Goal: Information Seeking & Learning: Learn about a topic

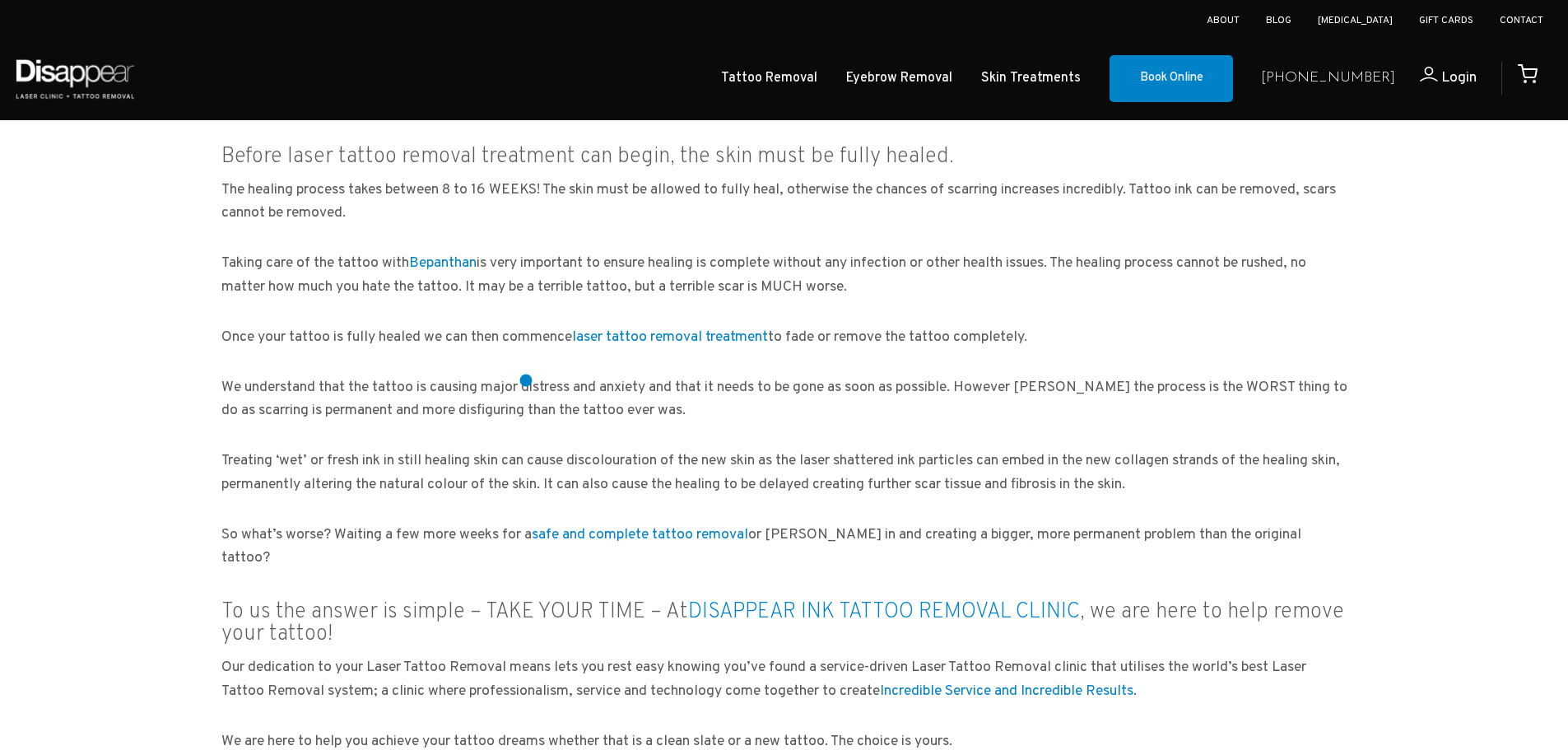
scroll to position [1382, 0]
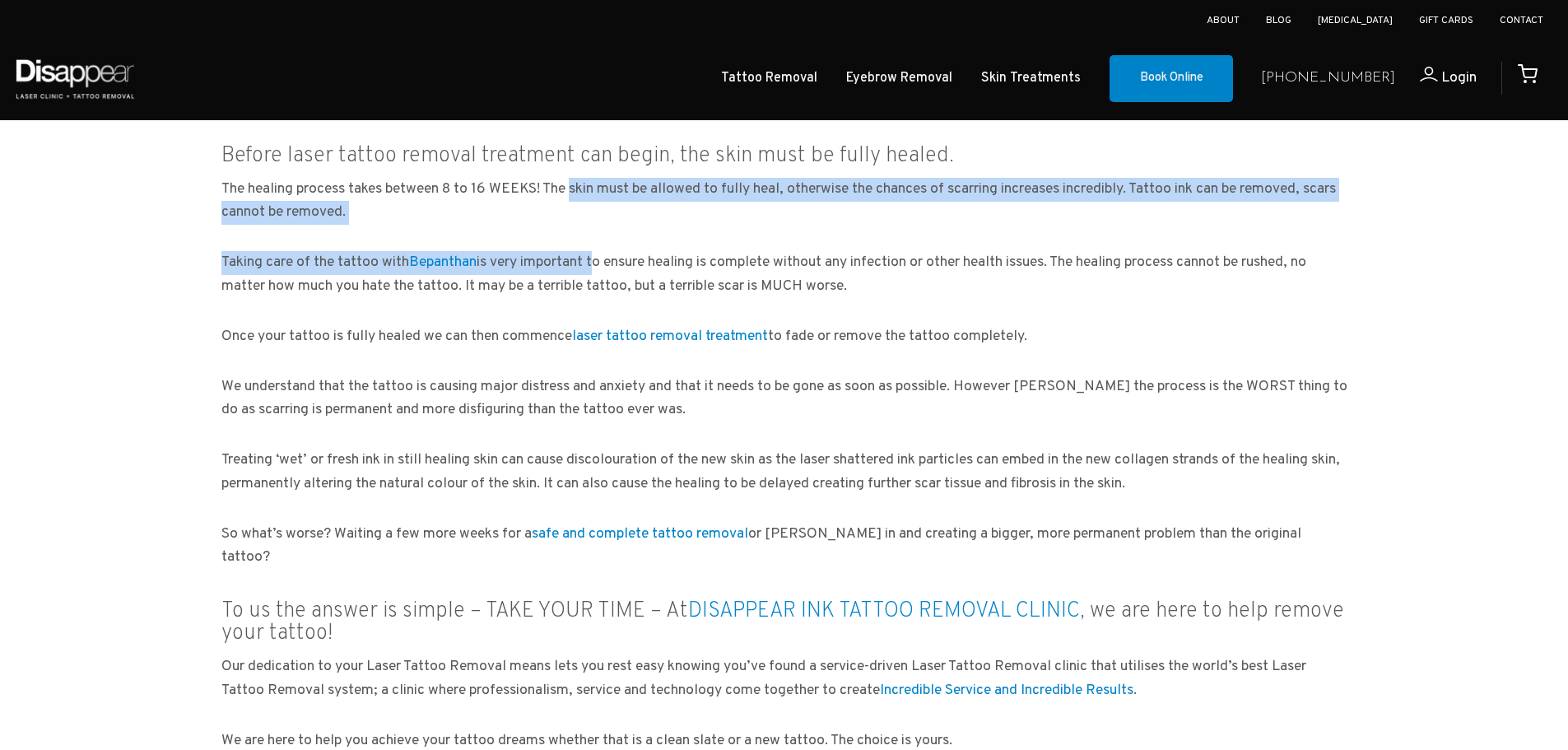
drag, startPoint x: 562, startPoint y: 189, endPoint x: 605, endPoint y: 234, distance: 62.2
click at [605, 234] on div "It’s a typical [DATE] morning at Disappear Ink Tattoo Removal Clinic and the ph…" at bounding box center [784, 162] width 1152 height 2335
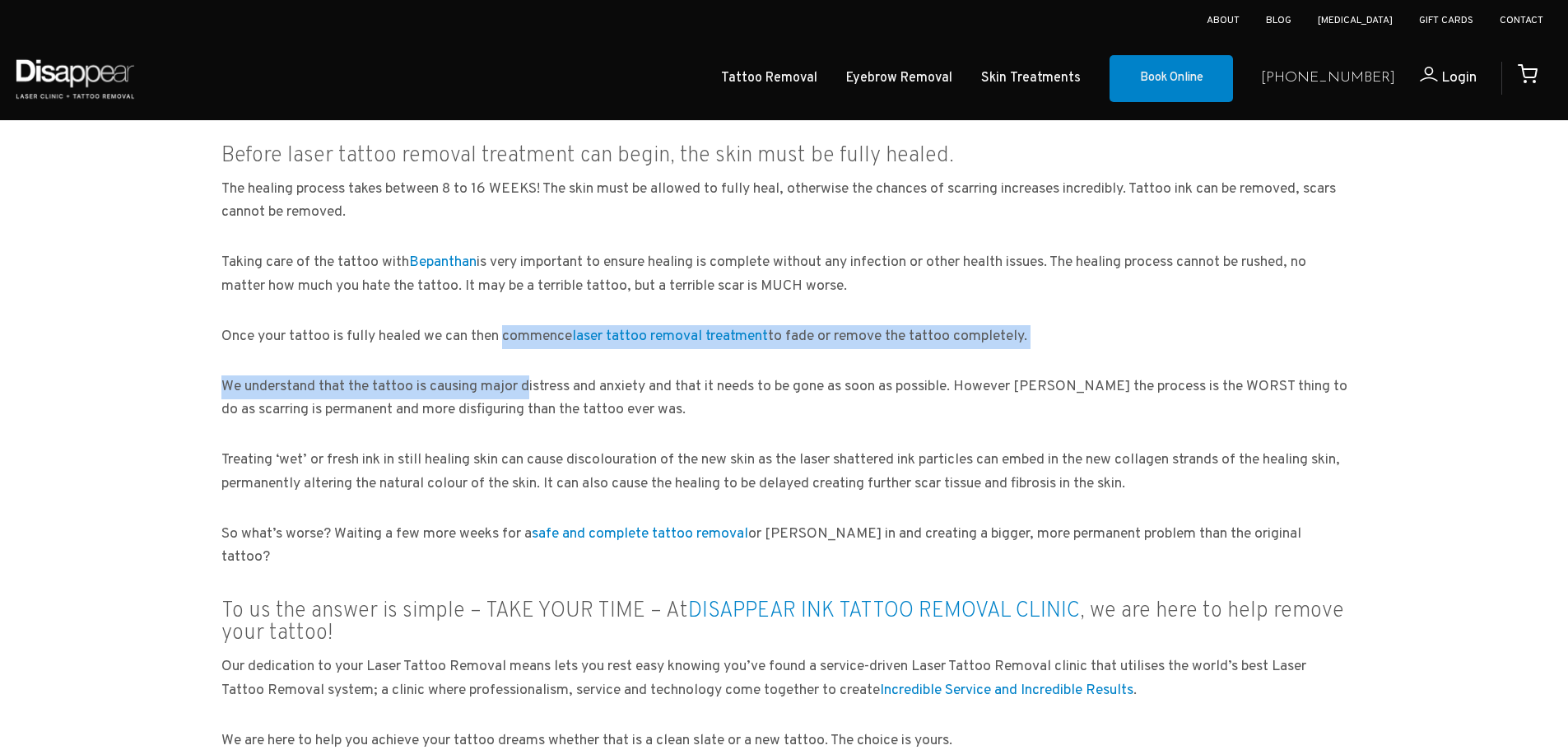
drag, startPoint x: 491, startPoint y: 339, endPoint x: 520, endPoint y: 383, distance: 52.7
click at [520, 383] on div "It’s a typical [DATE] morning at Disappear Ink Tattoo Removal Clinic and the ph…" at bounding box center [784, 162] width 1152 height 2335
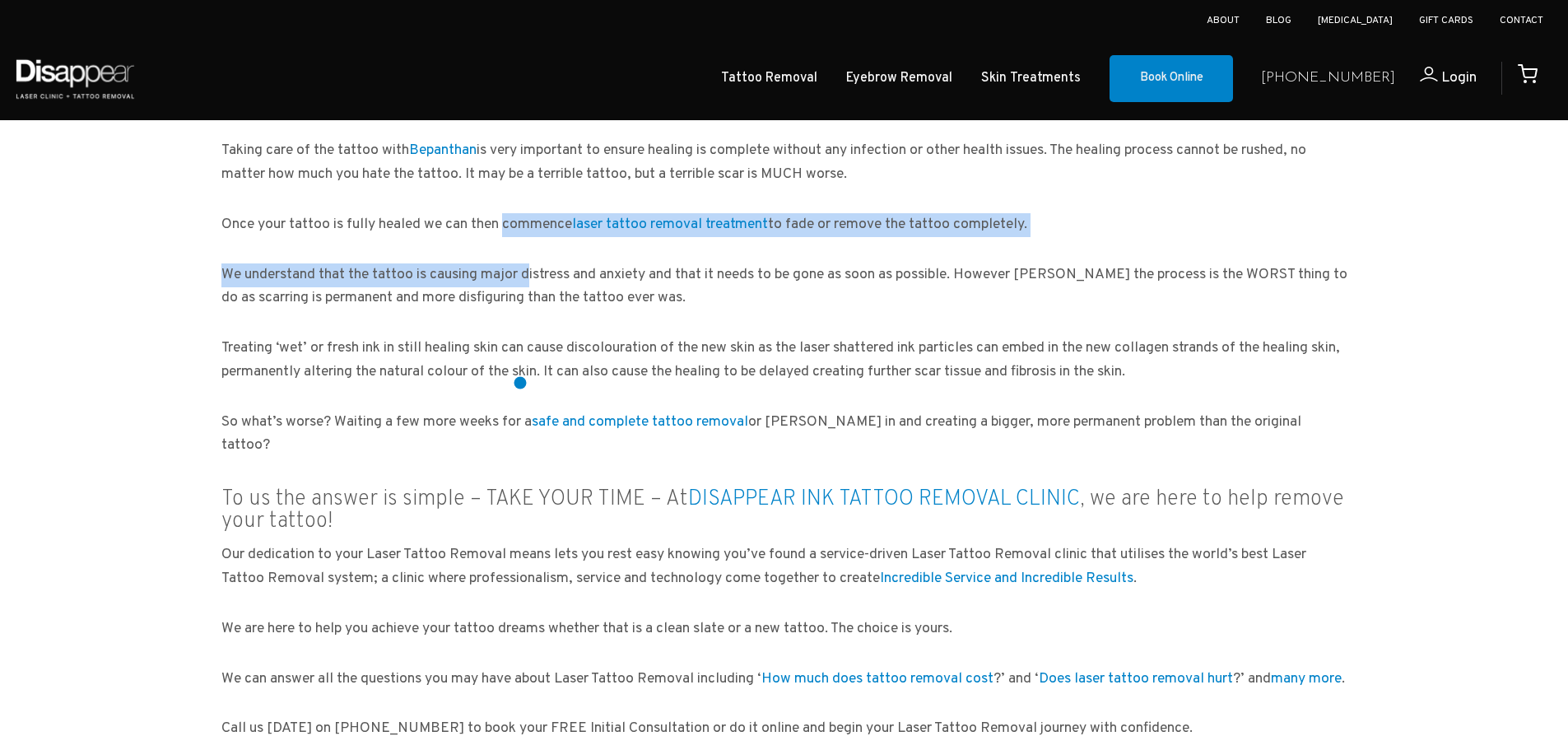
scroll to position [1495, 0]
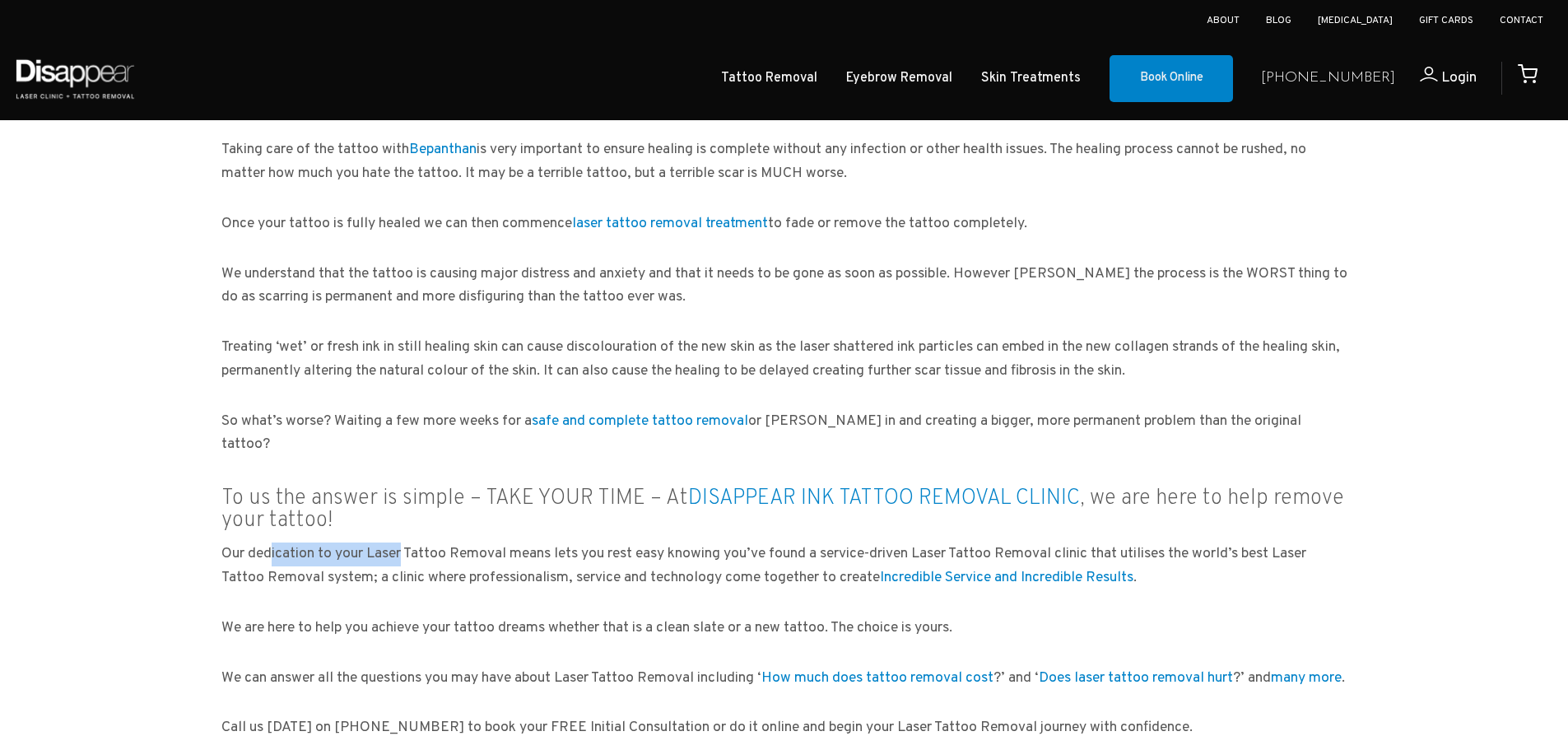
drag, startPoint x: 252, startPoint y: 523, endPoint x: 395, endPoint y: 546, distance: 144.8
click at [395, 546] on p "Our dedication to your Laser Tattoo Removal means lets you rest easy knowing yo…" at bounding box center [784, 566] width 1127 height 48
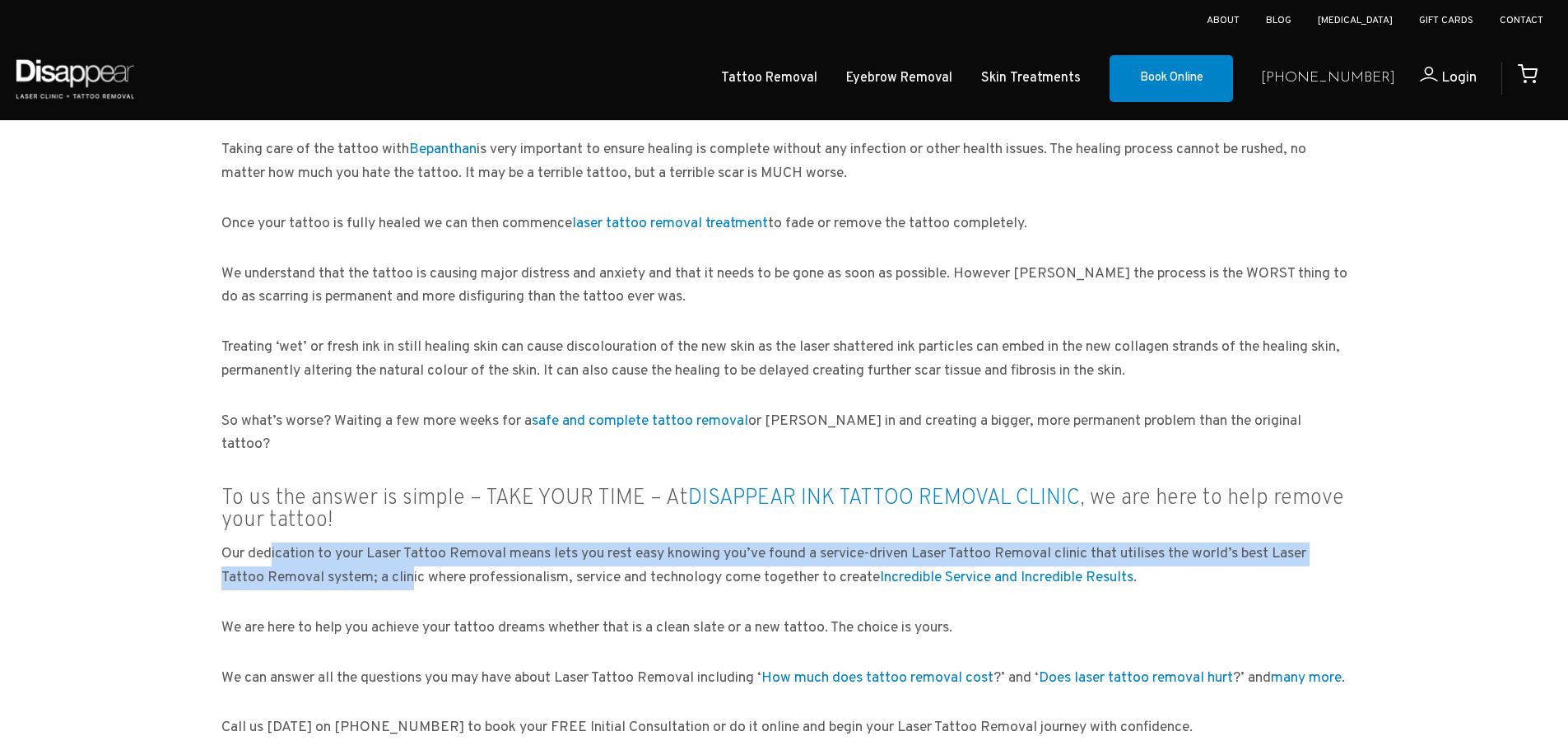
click at [395, 546] on p "Our dedication to your Laser Tattoo Removal means lets you rest easy knowing yo…" at bounding box center [784, 566] width 1127 height 48
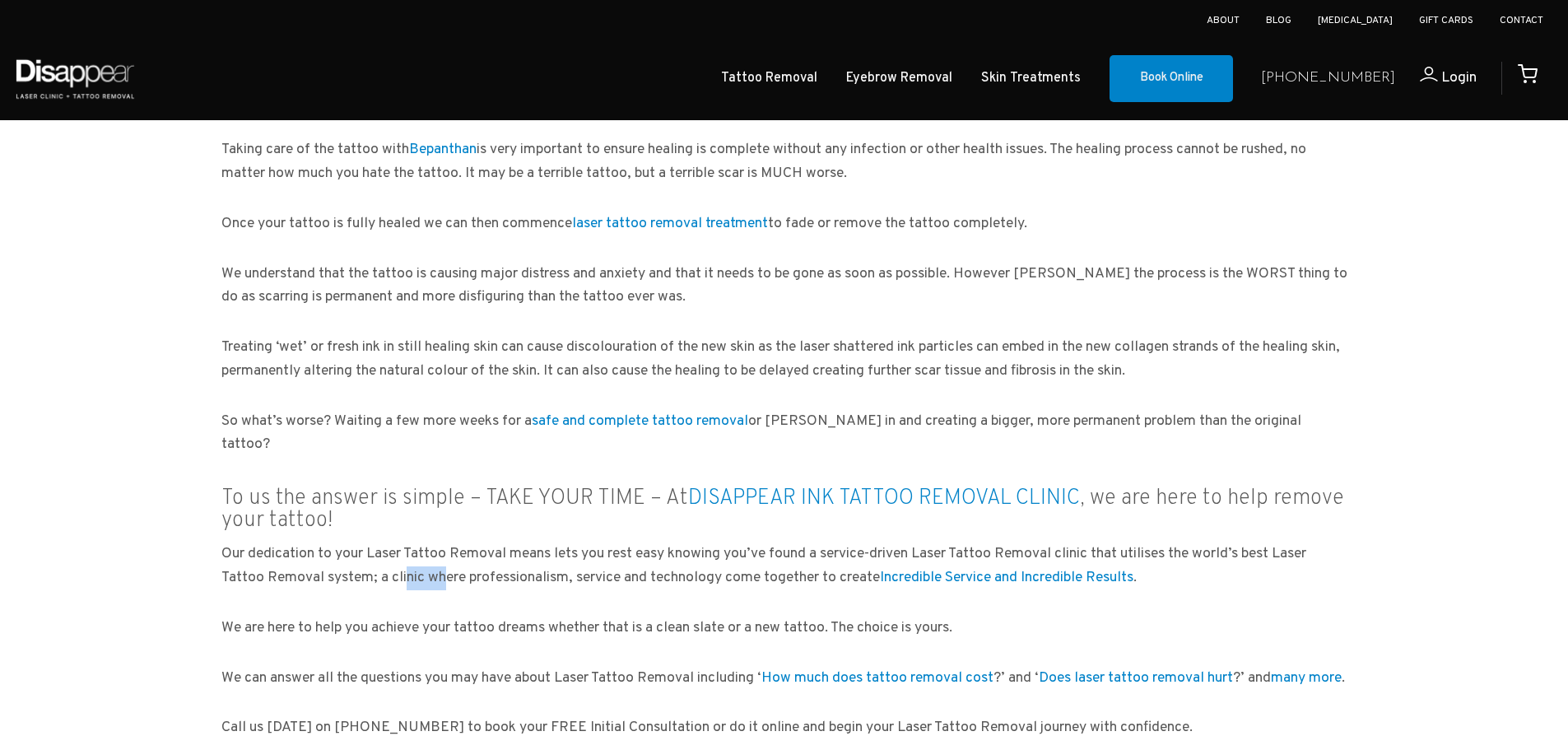
drag, startPoint x: 395, startPoint y: 546, endPoint x: 413, endPoint y: 564, distance: 25.5
click at [413, 564] on p "Our dedication to your Laser Tattoo Removal means lets you rest easy knowing yo…" at bounding box center [784, 566] width 1127 height 48
click at [428, 587] on div "It’s a typical [DATE] morning at Disappear Ink Tattoo Removal Clinic and the ph…" at bounding box center [784, 50] width 1152 height 2335
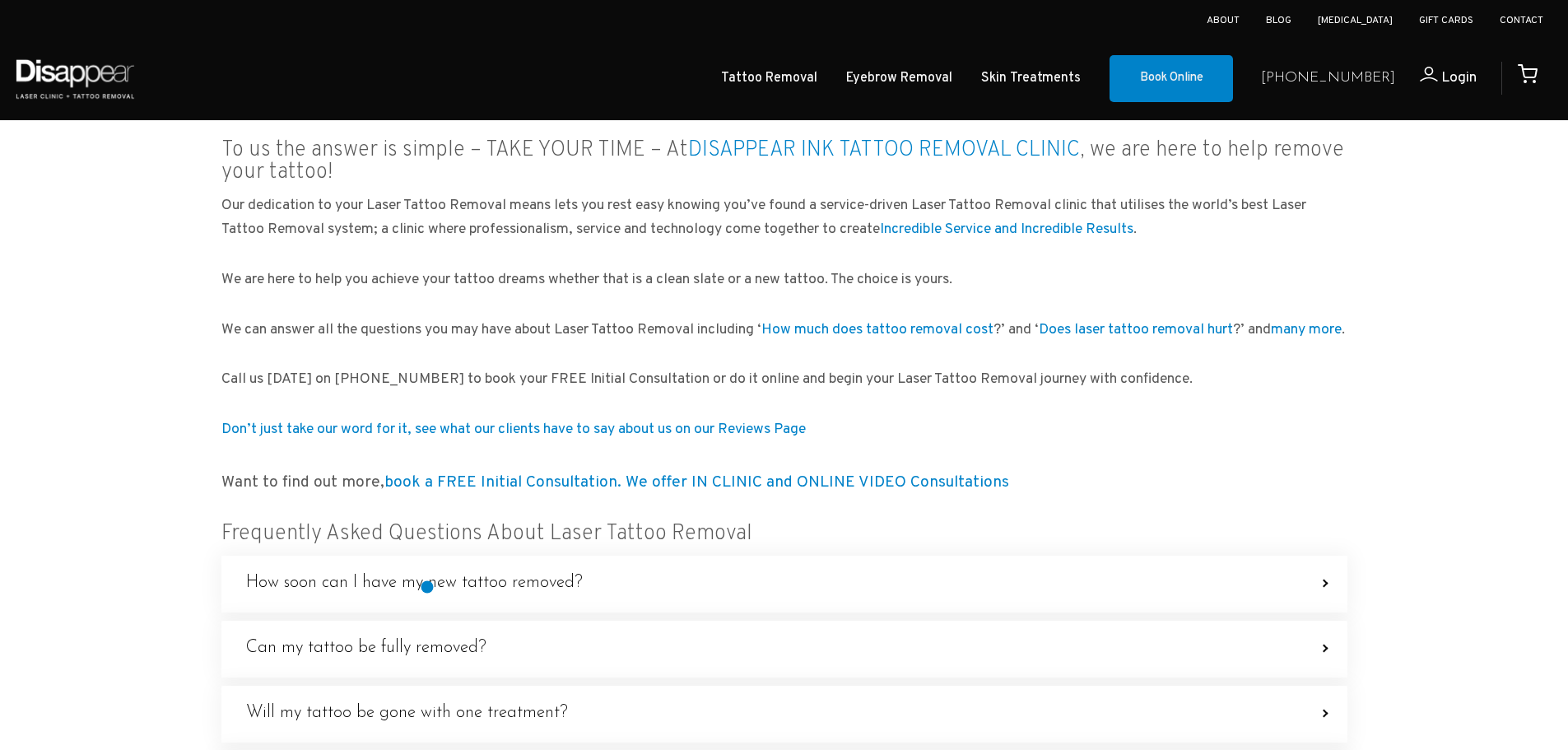
scroll to position [1860, 0]
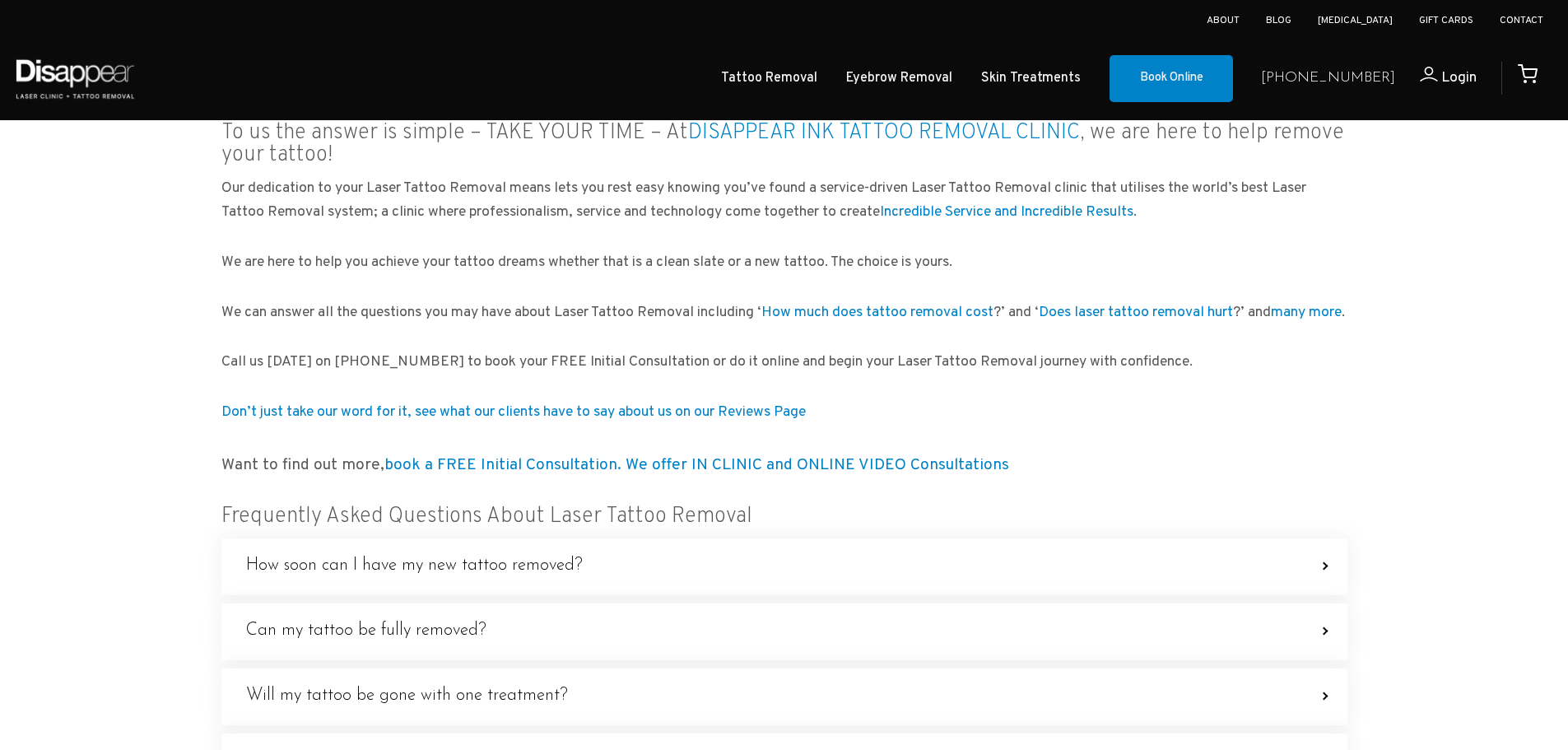
click at [428, 587] on label "How soon can I have my new tattoo removed? Before laser tattoo removal treatmen…" at bounding box center [784, 566] width 1127 height 56
